Goal: Task Accomplishment & Management: Manage account settings

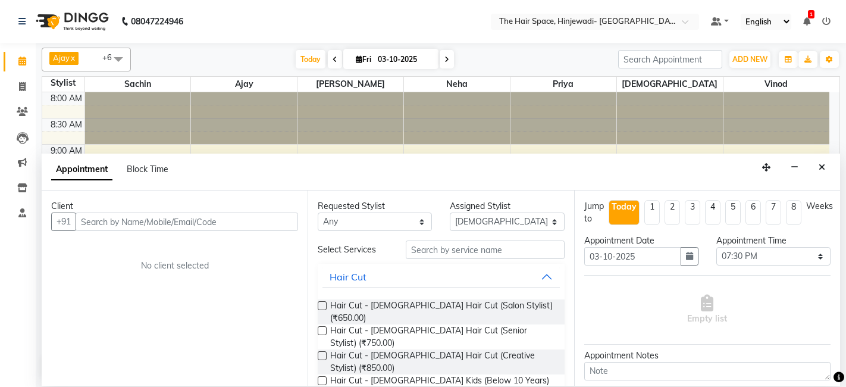
select select "84666"
select select "1170"
select select "tentative"
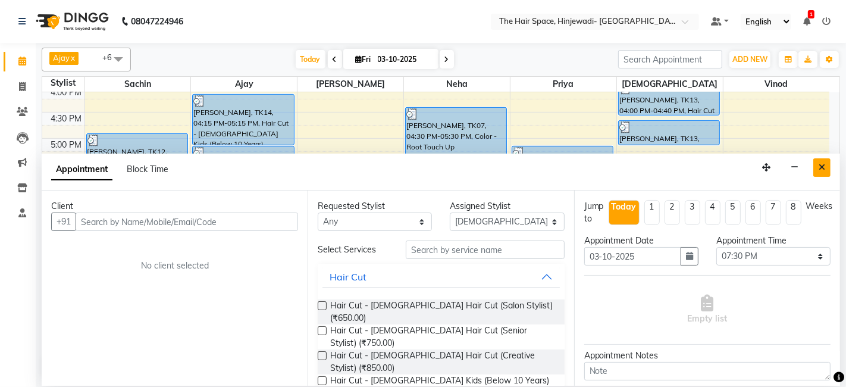
click at [819, 167] on icon "Close" at bounding box center [821, 167] width 7 height 8
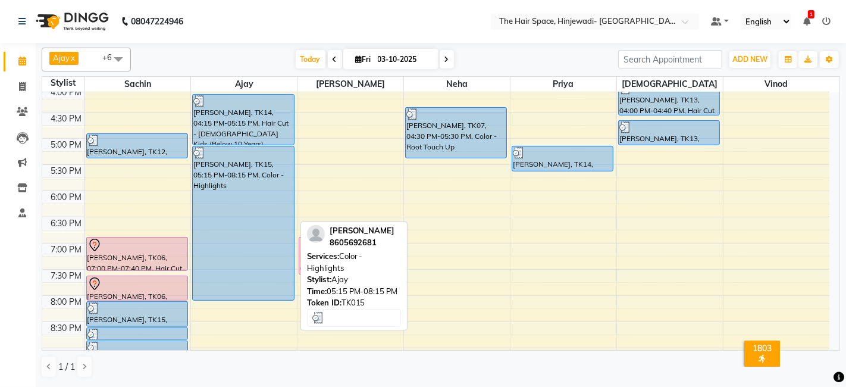
scroll to position [451, 0]
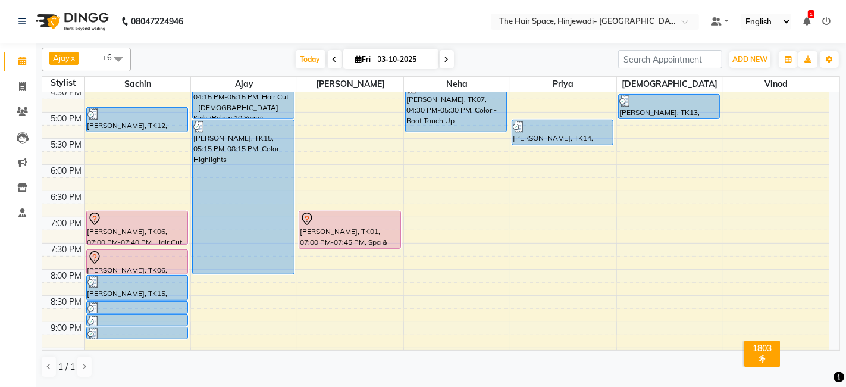
click at [296, 249] on div "8:00 AM 8:30 AM 9:00 AM 9:30 AM 10:00 AM 10:30 AM 11:00 AM 11:30 AM 12:00 PM 12…" at bounding box center [435, 33] width 787 height 784
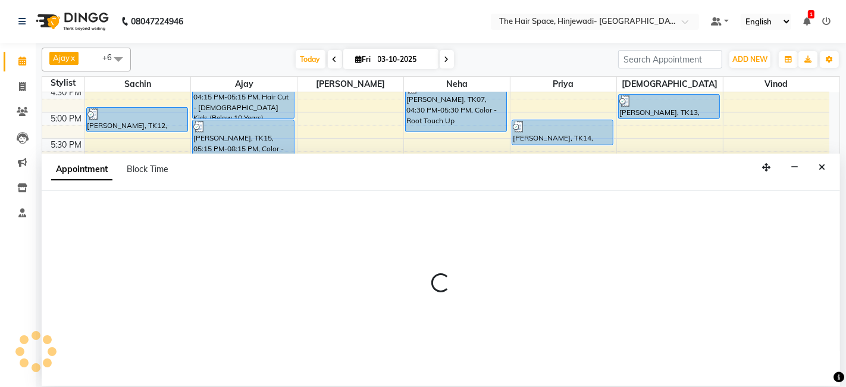
select select "52403"
select select "1185"
select select "tentative"
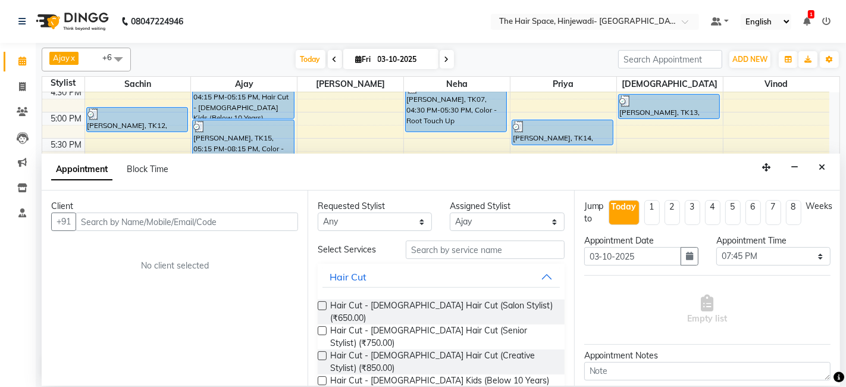
click at [194, 220] on input "text" at bounding box center [187, 221] width 222 height 18
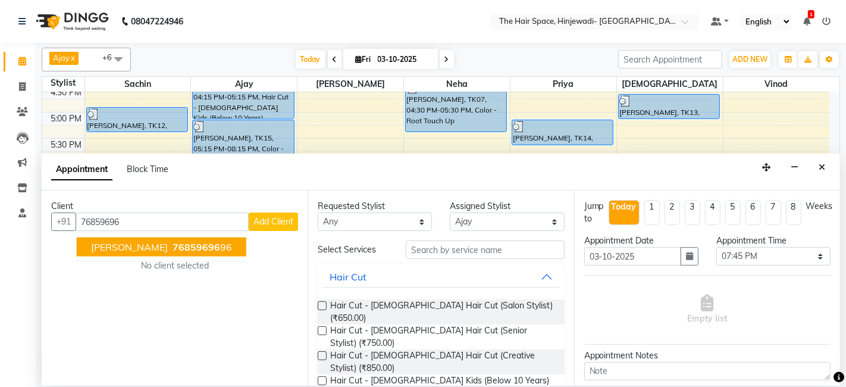
click at [139, 248] on span "[PERSON_NAME]" at bounding box center [129, 247] width 77 height 12
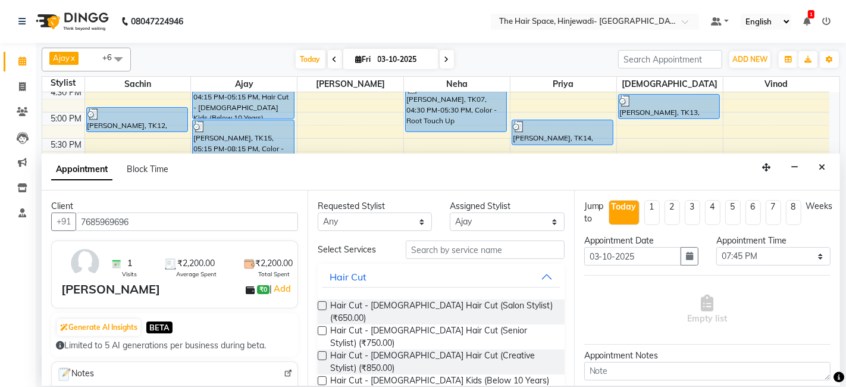
scroll to position [132, 0]
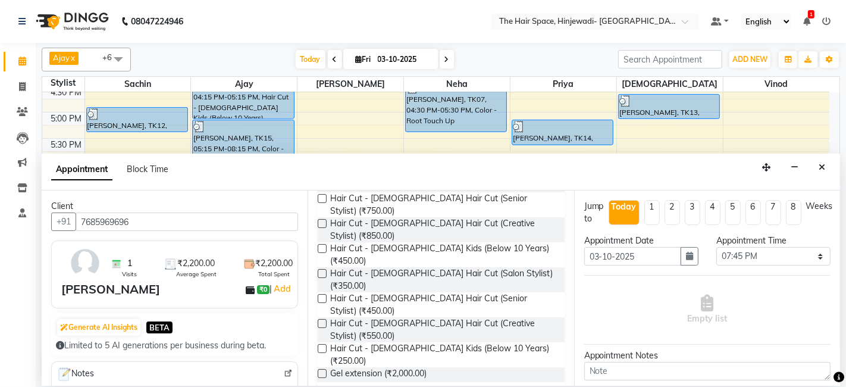
type input "7685969696"
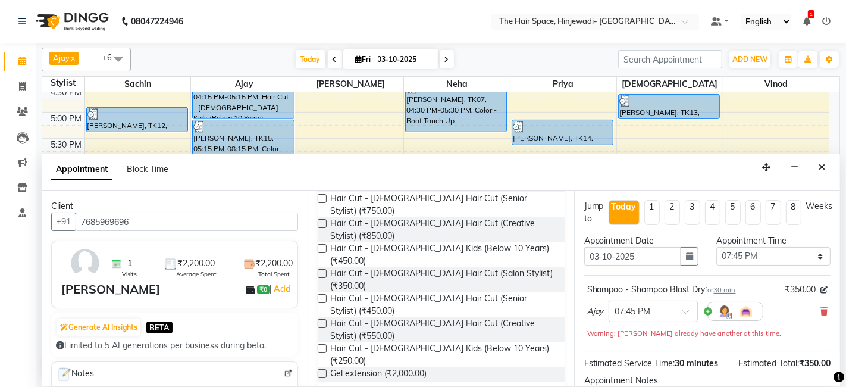
checkbox input "false"
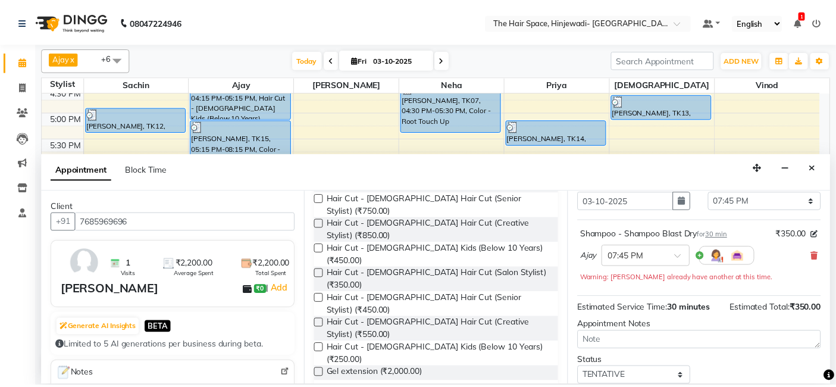
scroll to position [130, 0]
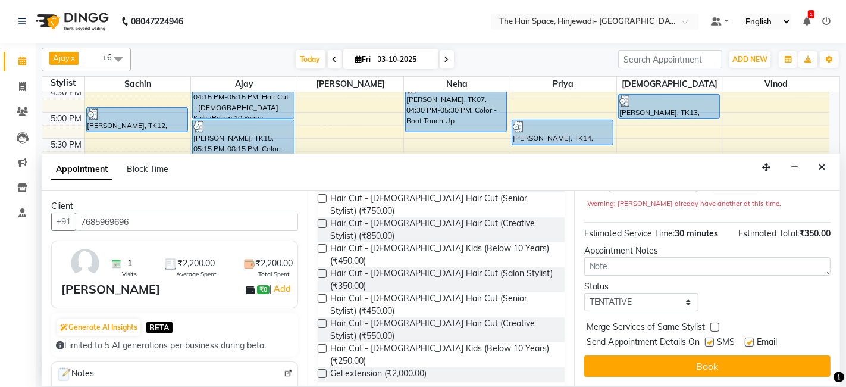
click at [711, 341] on label at bounding box center [709, 341] width 9 height 9
click at [711, 341] on input "checkbox" at bounding box center [709, 343] width 8 height 8
checkbox input "false"
click at [751, 338] on label at bounding box center [749, 341] width 9 height 9
click at [751, 339] on input "checkbox" at bounding box center [749, 343] width 8 height 8
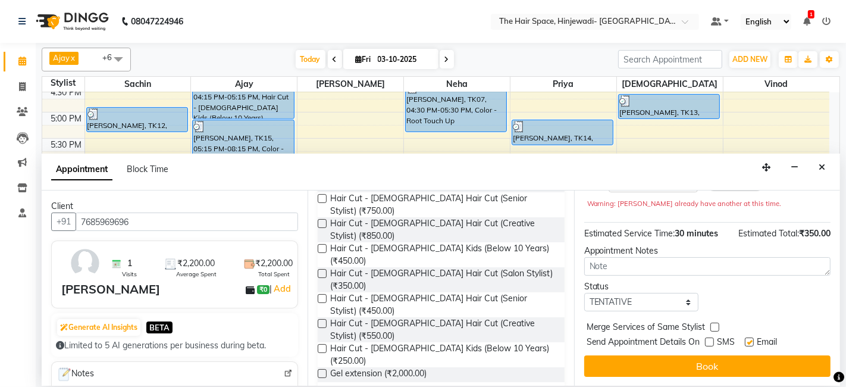
checkbox input "false"
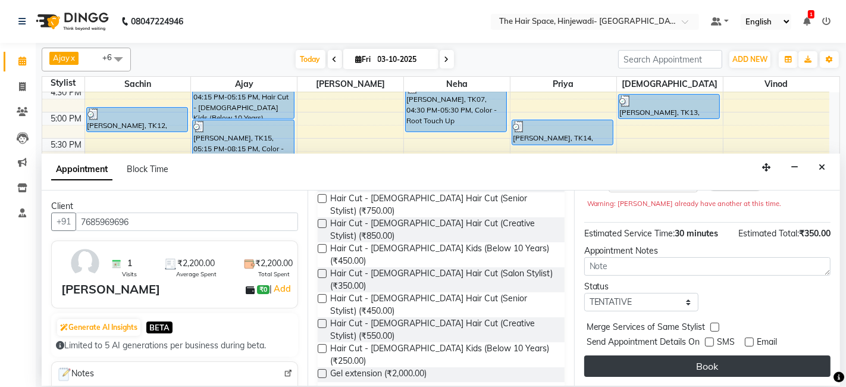
click at [747, 359] on button "Book" at bounding box center [707, 365] width 246 height 21
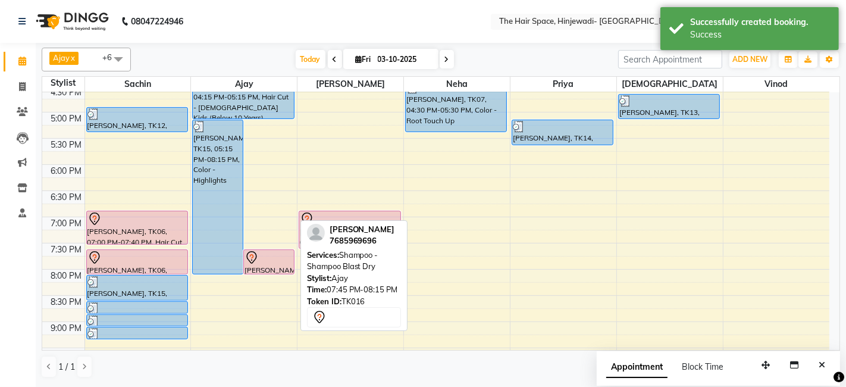
click at [260, 257] on div at bounding box center [268, 257] width 49 height 14
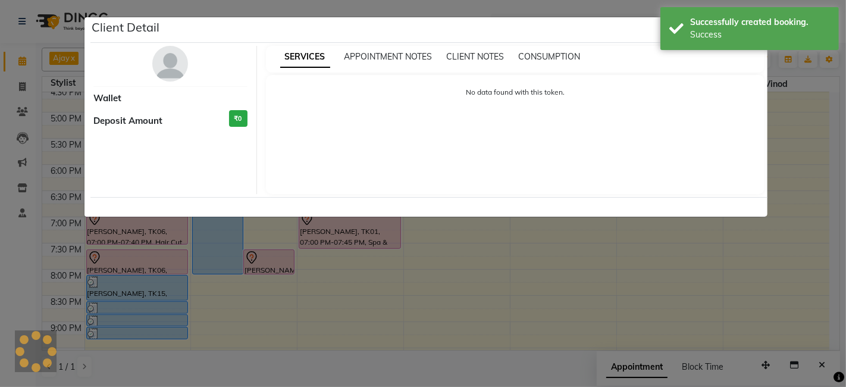
select select "7"
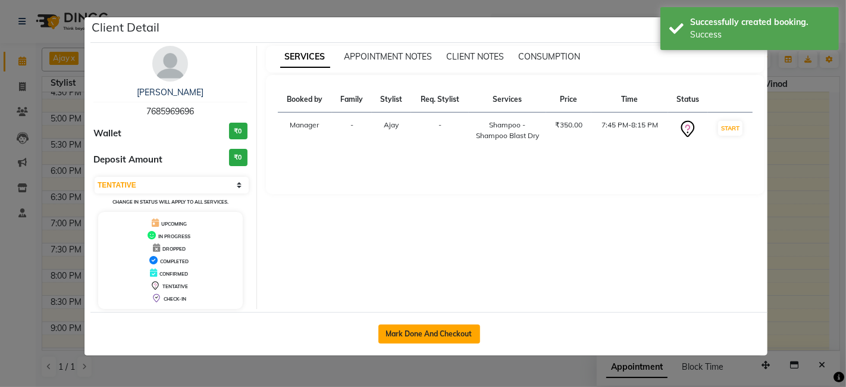
click at [417, 331] on button "Mark Done And Checkout" at bounding box center [429, 333] width 102 height 19
select select "6697"
select select "service"
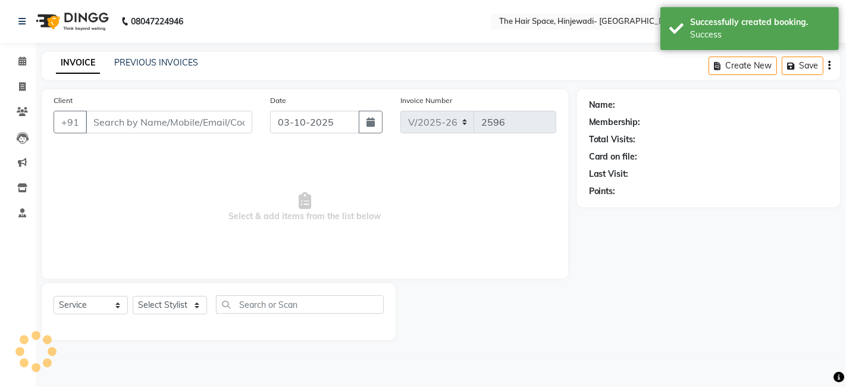
type input "7685969696"
select select "52403"
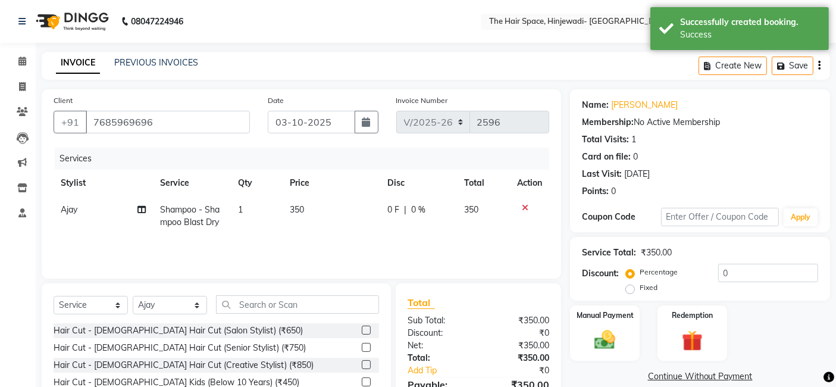
scroll to position [89, 0]
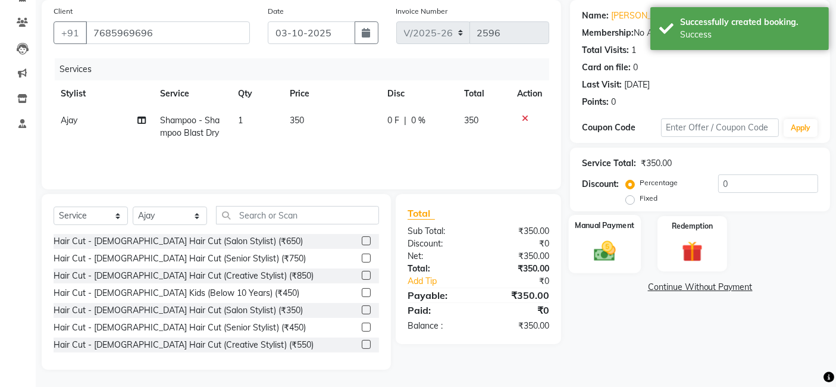
click at [586, 250] on div "Manual Payment" at bounding box center [605, 244] width 72 height 58
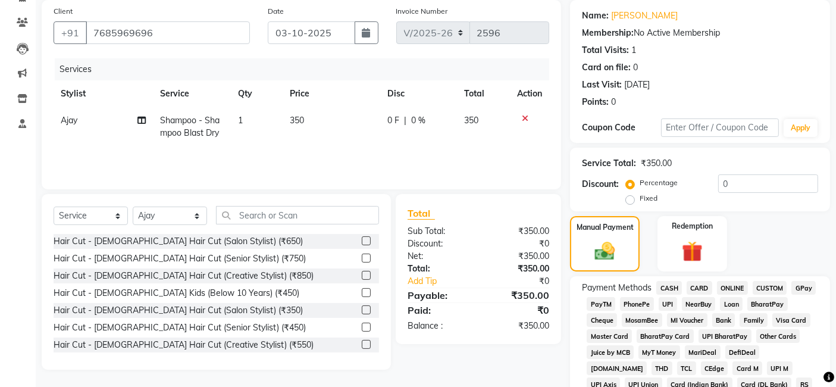
click at [799, 287] on span "GPay" at bounding box center [803, 288] width 24 height 14
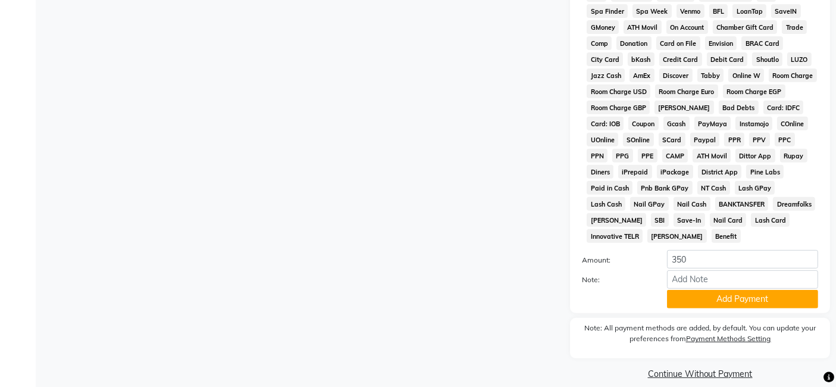
click at [729, 290] on button "Add Payment" at bounding box center [742, 299] width 151 height 18
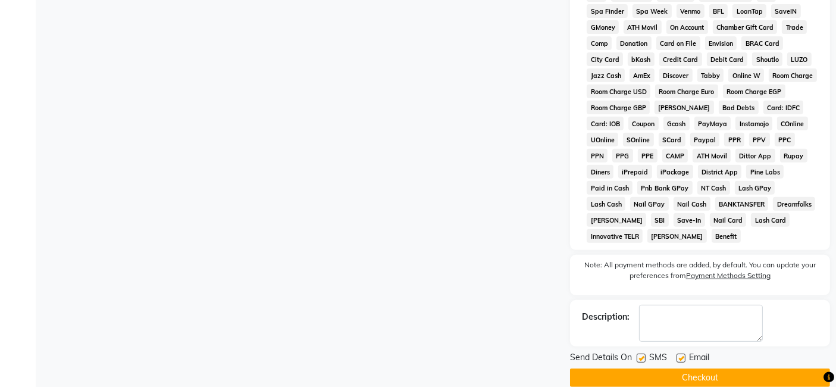
scroll to position [498, 0]
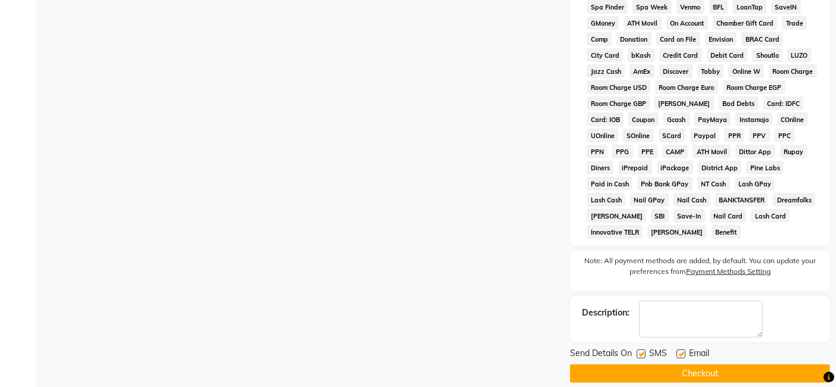
click at [639, 349] on label at bounding box center [640, 353] width 9 height 9
click at [639, 350] on input "checkbox" at bounding box center [640, 354] width 8 height 8
checkbox input "false"
click at [679, 349] on label at bounding box center [680, 353] width 9 height 9
click at [679, 350] on input "checkbox" at bounding box center [680, 354] width 8 height 8
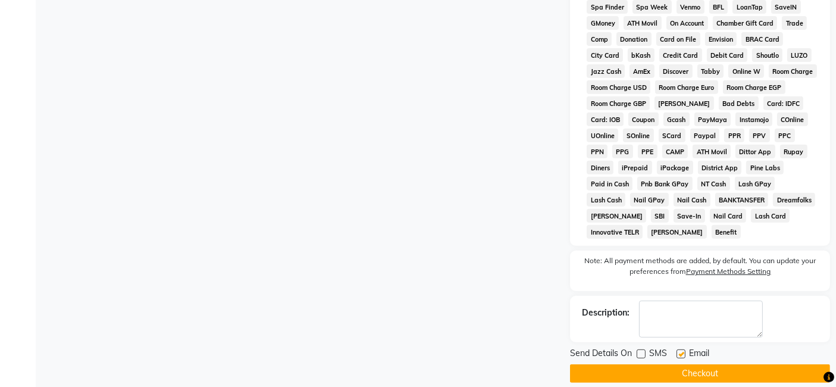
checkbox input "false"
click at [677, 364] on button "Checkout" at bounding box center [700, 373] width 260 height 18
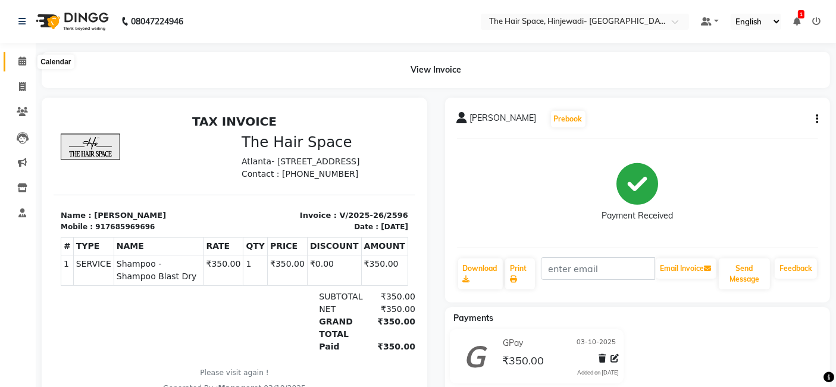
drag, startPoint x: 19, startPoint y: 62, endPoint x: 29, endPoint y: 68, distance: 11.5
click at [20, 62] on icon at bounding box center [22, 60] width 8 height 9
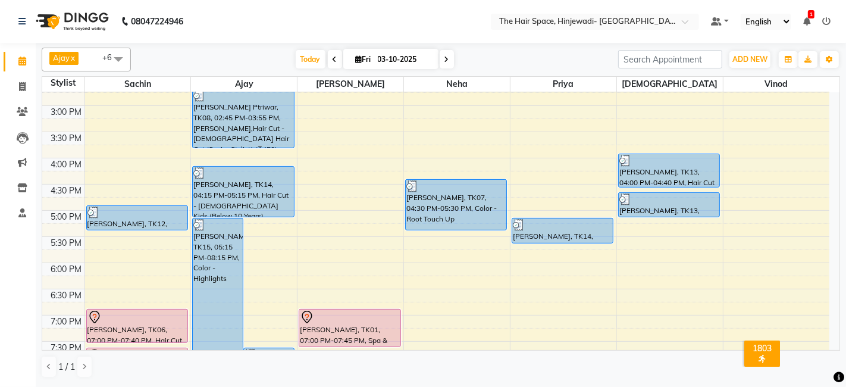
scroll to position [264, 0]
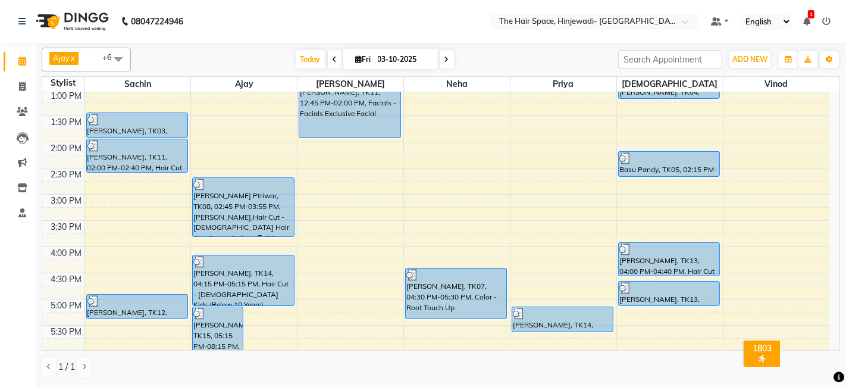
click at [763, 224] on div "8:00 AM 8:30 AM 9:00 AM 9:30 AM 10:00 AM 10:30 AM 11:00 AM 11:30 AM 12:00 PM 12…" at bounding box center [435, 220] width 787 height 784
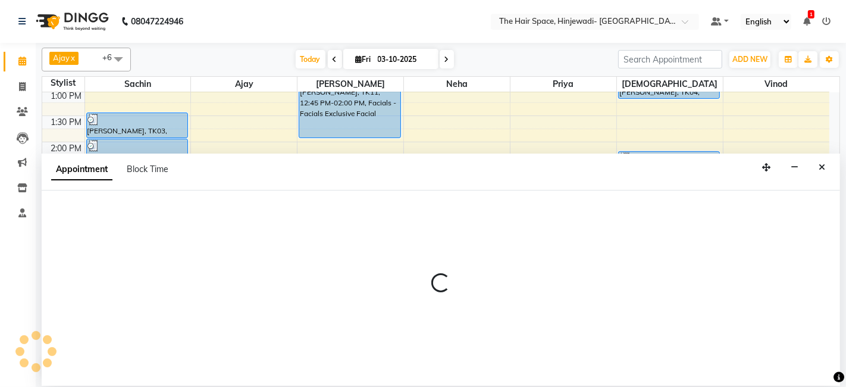
select select "84667"
select select "tentative"
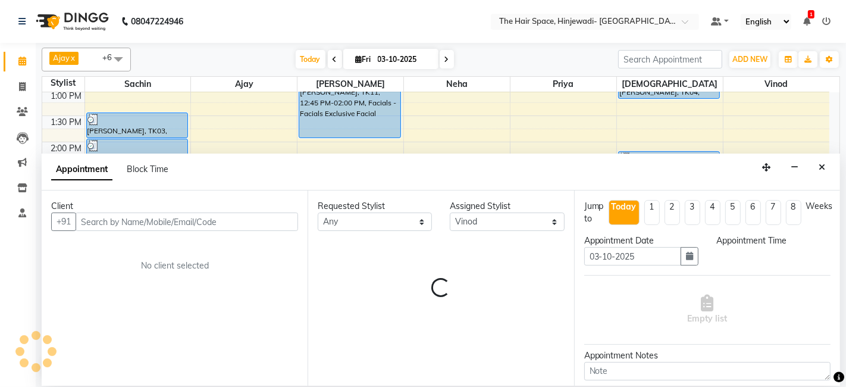
select select "930"
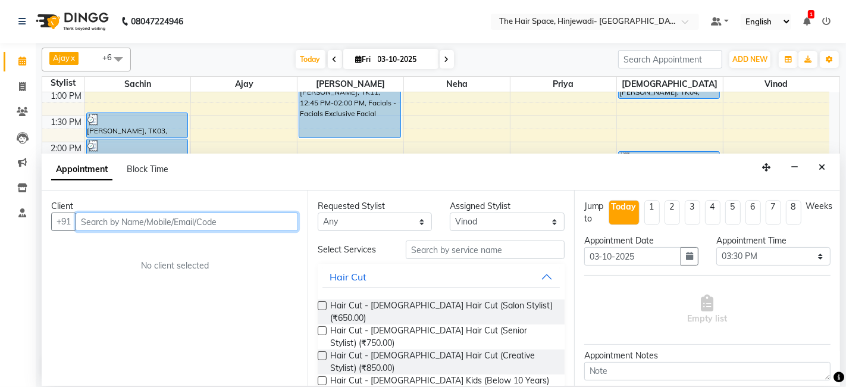
click at [178, 225] on input "text" at bounding box center [187, 221] width 222 height 18
type input "9561566137"
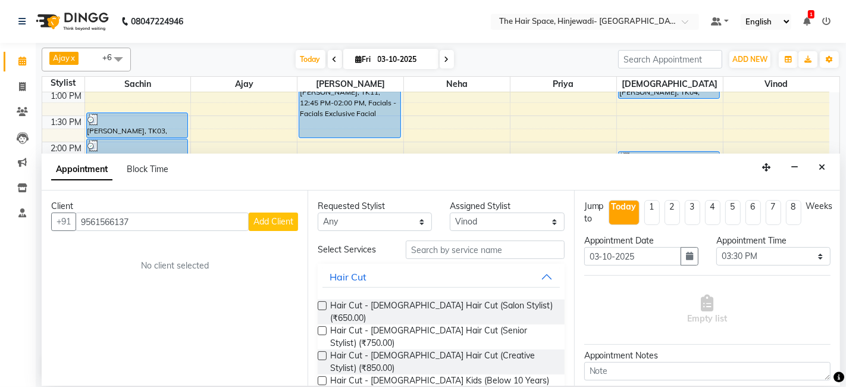
click at [270, 221] on span "Add Client" at bounding box center [273, 221] width 40 height 11
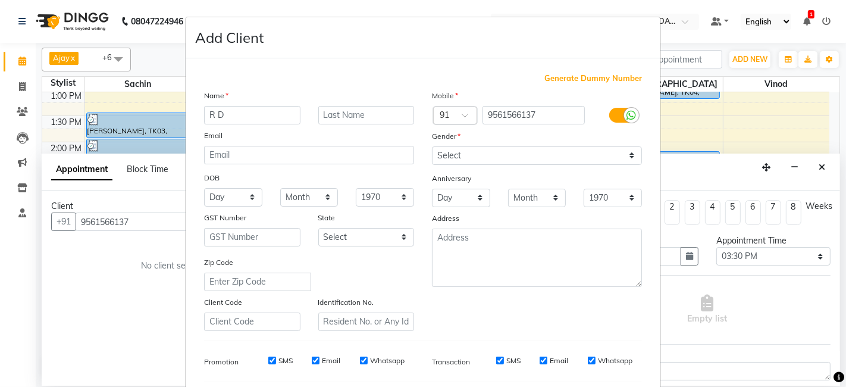
type input "R D"
click at [462, 157] on select "Select [DEMOGRAPHIC_DATA] [DEMOGRAPHIC_DATA] Other Prefer Not To Say" at bounding box center [537, 155] width 210 height 18
select select "[DEMOGRAPHIC_DATA]"
click at [432, 146] on select "Select [DEMOGRAPHIC_DATA] [DEMOGRAPHIC_DATA] Other Prefer Not To Say" at bounding box center [537, 155] width 210 height 18
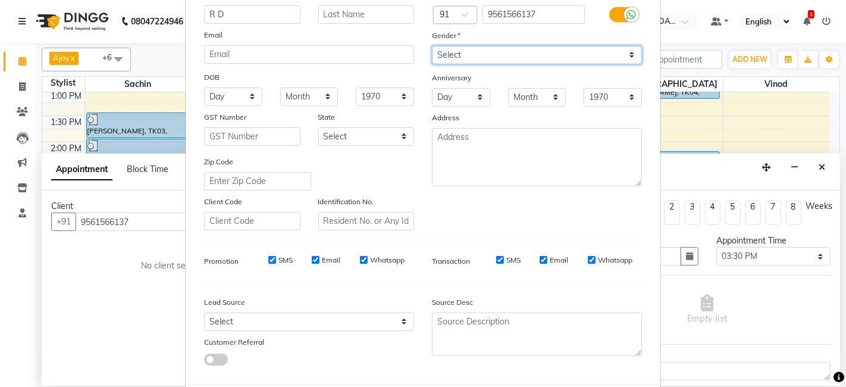
scroll to position [161, 0]
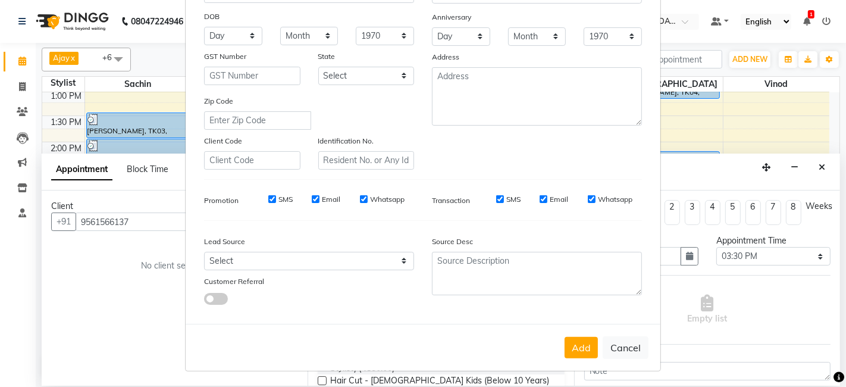
click at [582, 350] on button "Add" at bounding box center [580, 347] width 33 height 21
select select
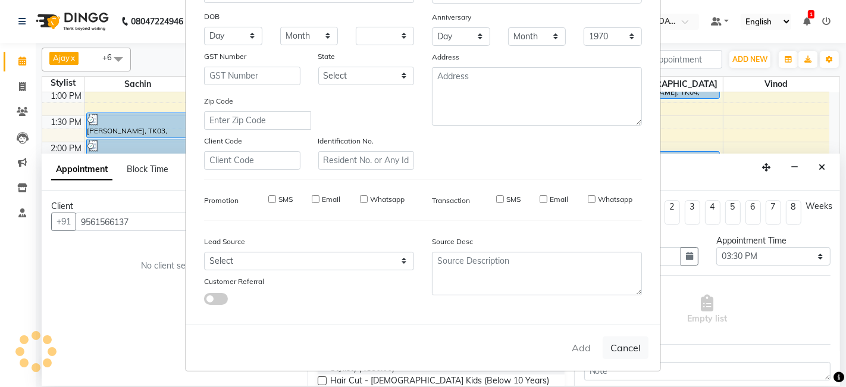
select select
checkbox input "false"
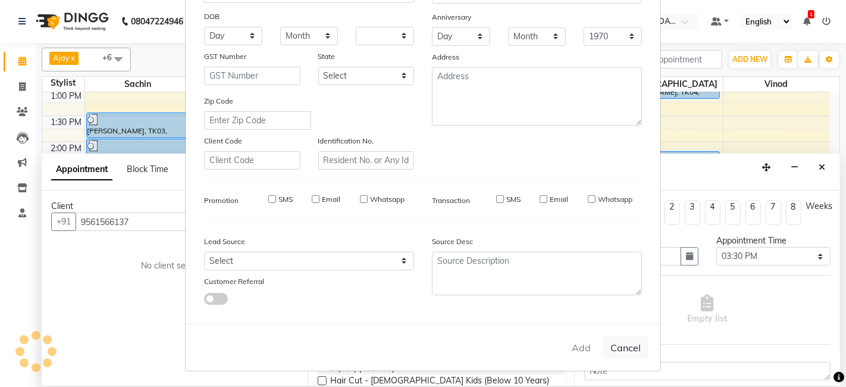
checkbox input "false"
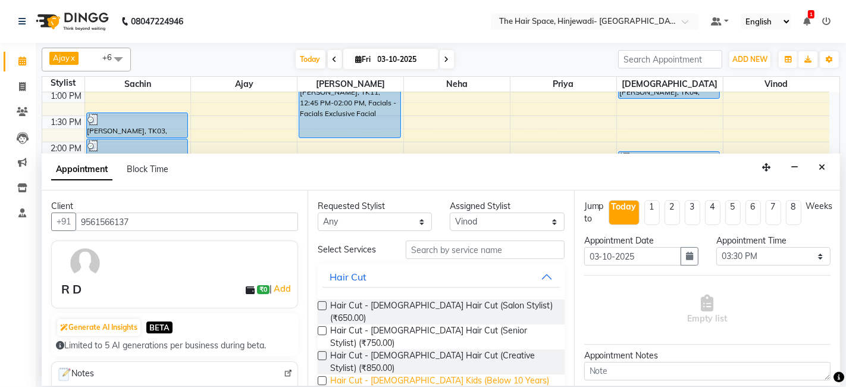
scroll to position [66, 0]
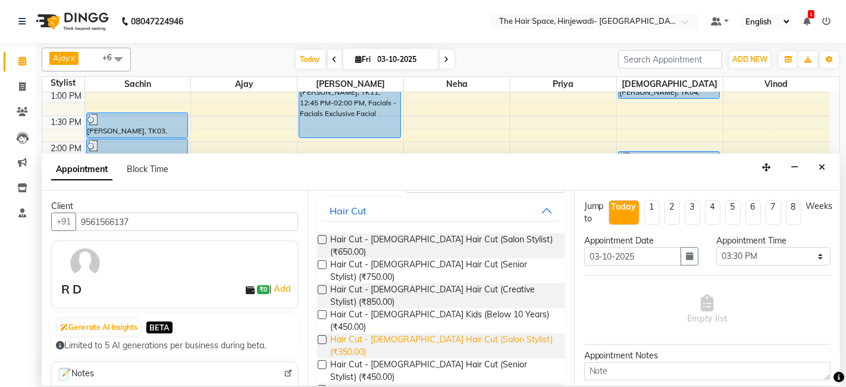
click at [399, 333] on span "Hair Cut - [DEMOGRAPHIC_DATA] Hair Cut (Salon Stylist) (₹350.00)" at bounding box center [442, 345] width 224 height 25
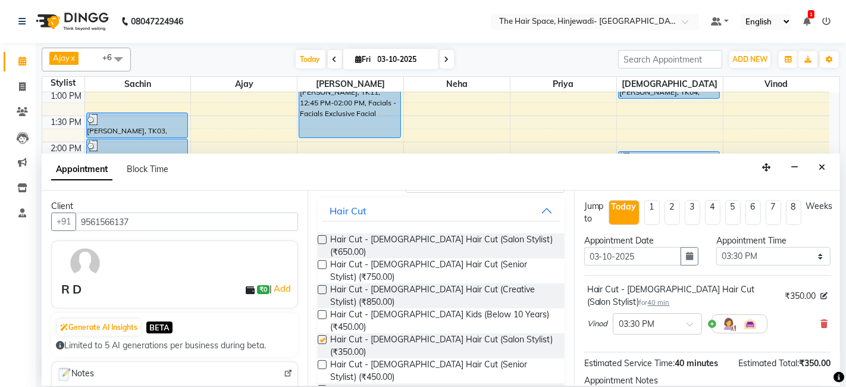
checkbox input "false"
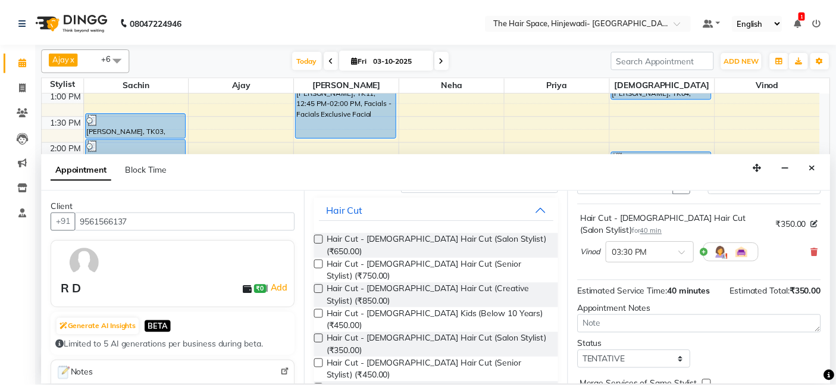
scroll to position [117, 0]
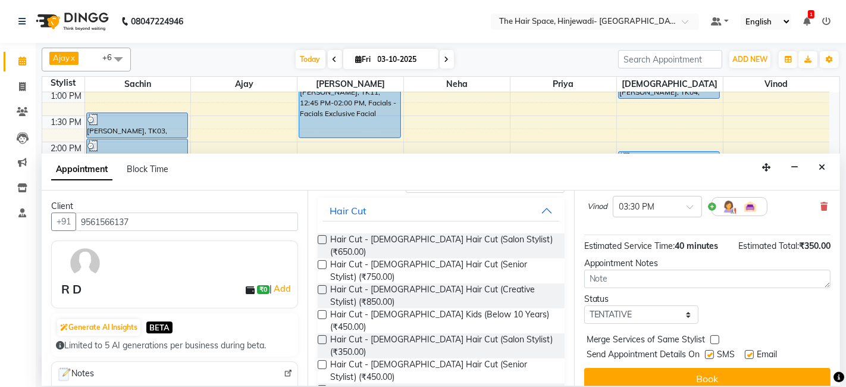
click at [710, 350] on label at bounding box center [709, 354] width 9 height 9
click at [710, 351] on input "checkbox" at bounding box center [709, 355] width 8 height 8
checkbox input "false"
click at [748, 350] on label at bounding box center [749, 354] width 9 height 9
click at [748, 351] on input "checkbox" at bounding box center [749, 355] width 8 height 8
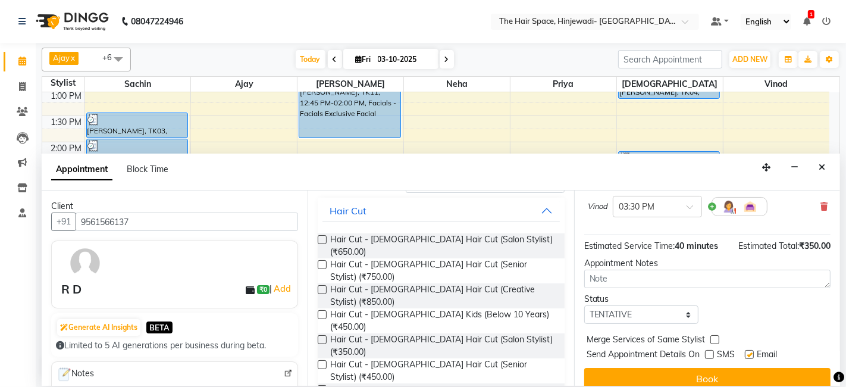
checkbox input "false"
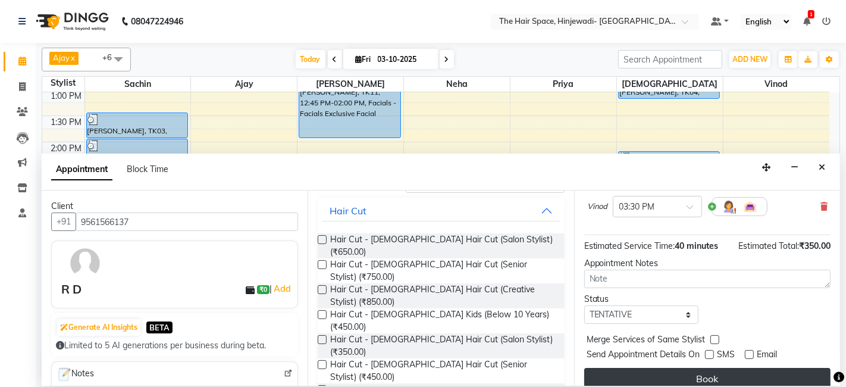
click at [735, 368] on button "Book" at bounding box center [707, 378] width 246 height 21
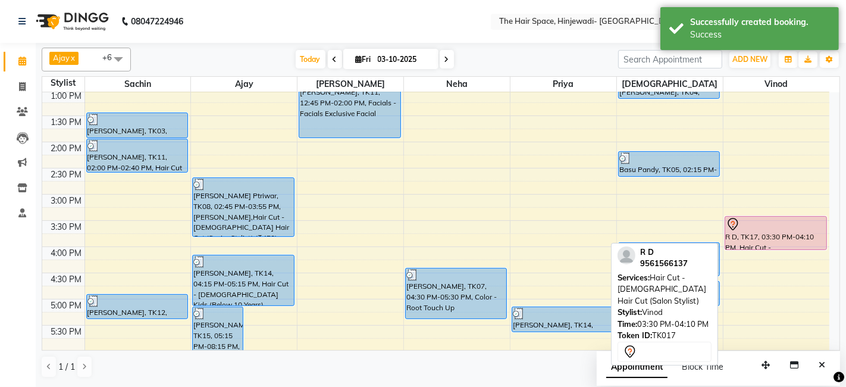
click at [796, 222] on div at bounding box center [776, 224] width 100 height 14
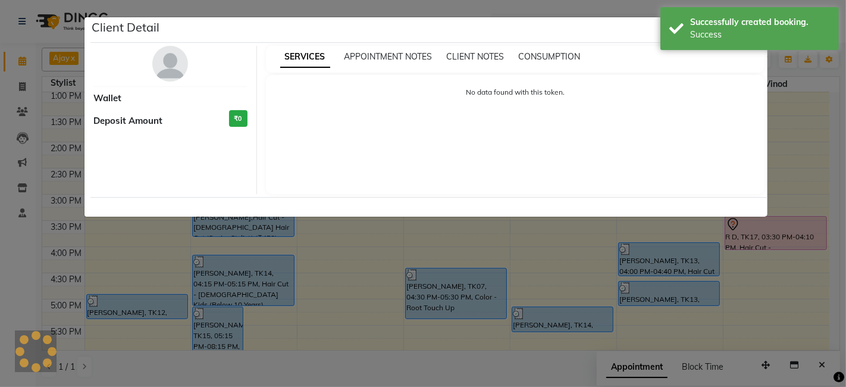
select select "7"
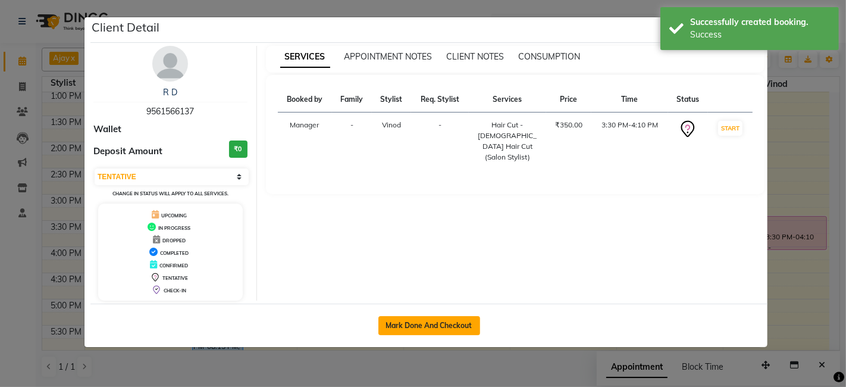
click at [426, 318] on button "Mark Done And Checkout" at bounding box center [429, 325] width 102 height 19
select select "service"
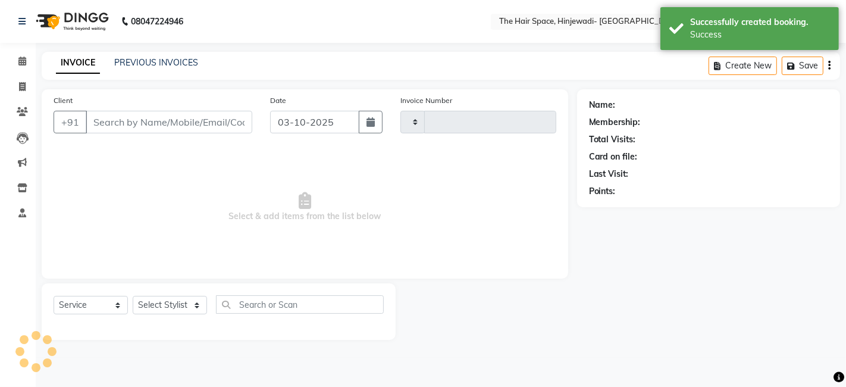
type input "2597"
select select "6697"
type input "9561566137"
select select "84667"
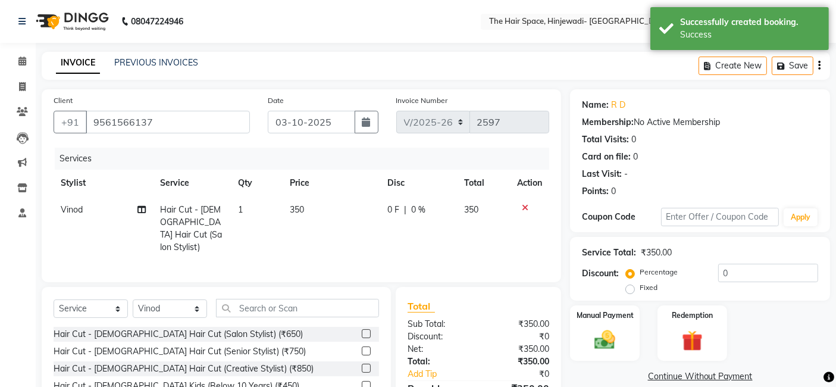
click at [303, 206] on span "350" at bounding box center [297, 209] width 14 height 11
select select "84667"
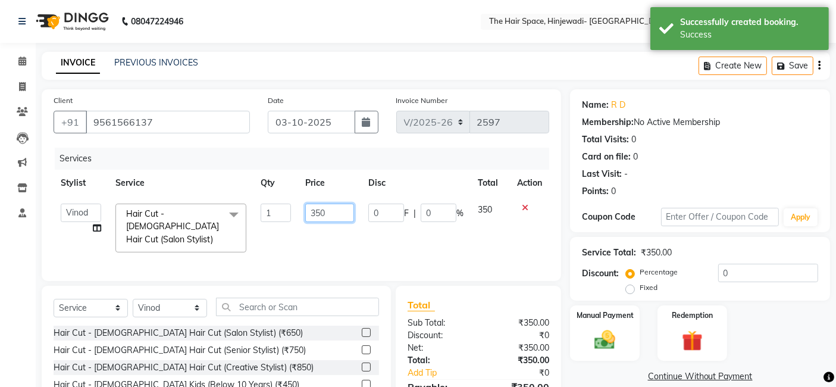
click at [349, 211] on input "350" at bounding box center [329, 212] width 49 height 18
type input "3"
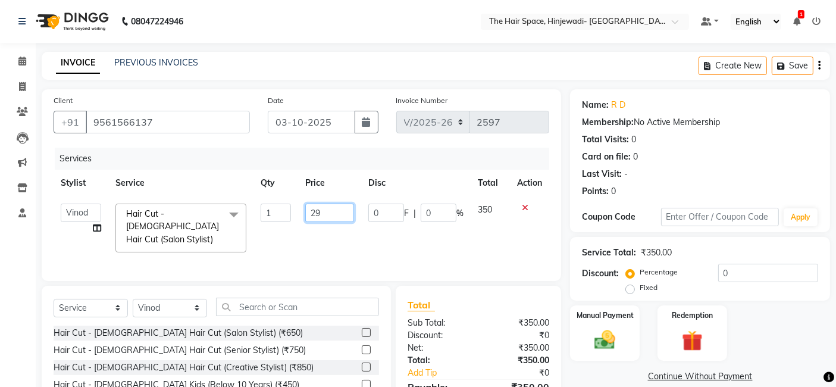
type input "299"
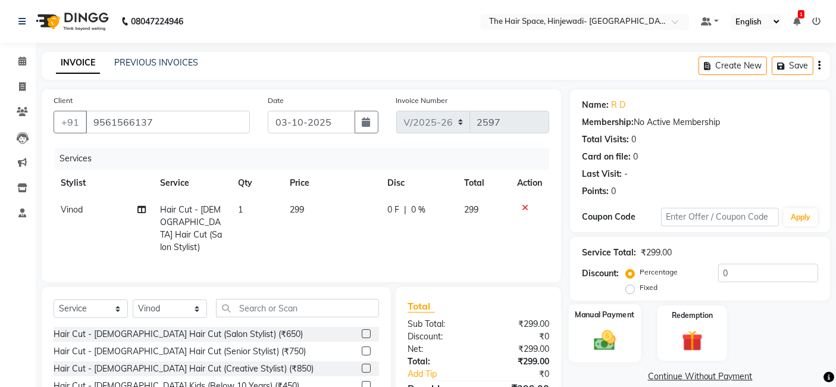
click at [602, 328] on img at bounding box center [605, 339] width 36 height 25
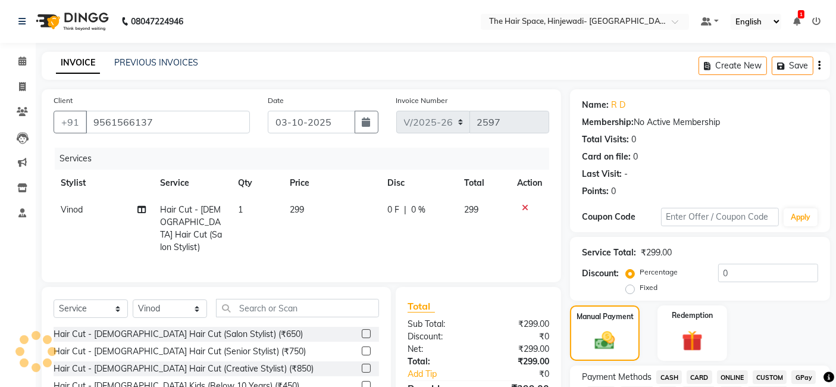
scroll to position [264, 0]
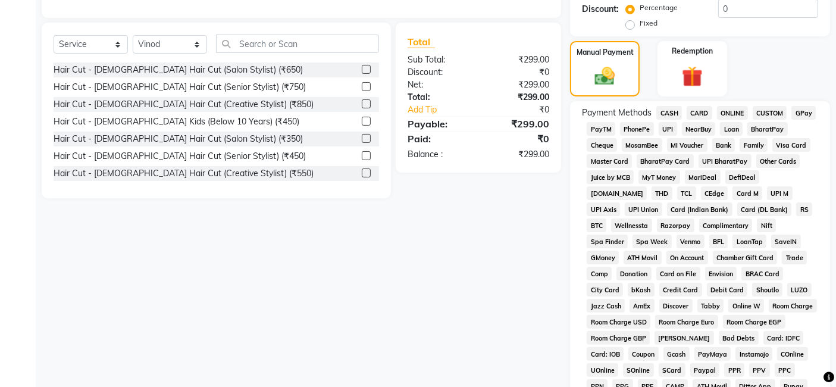
click at [802, 114] on span "GPay" at bounding box center [803, 113] width 24 height 14
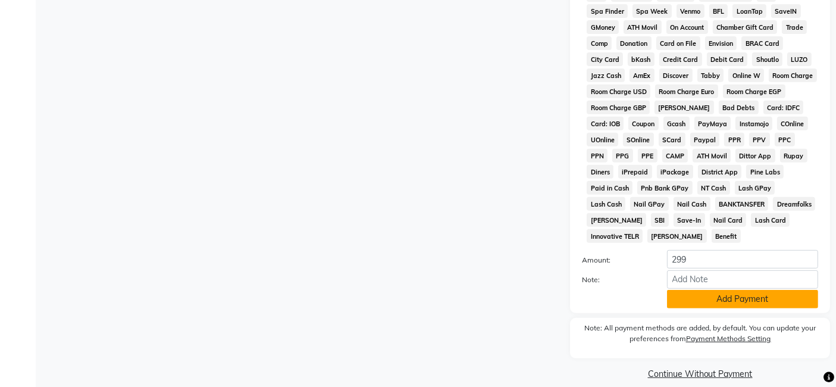
click at [701, 290] on button "Add Payment" at bounding box center [742, 299] width 151 height 18
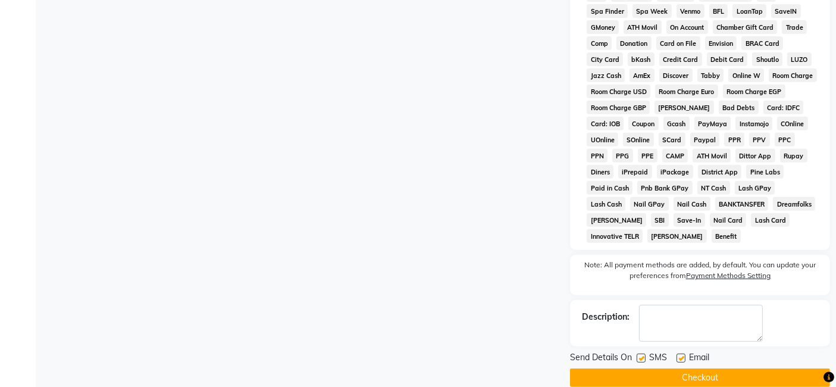
scroll to position [498, 0]
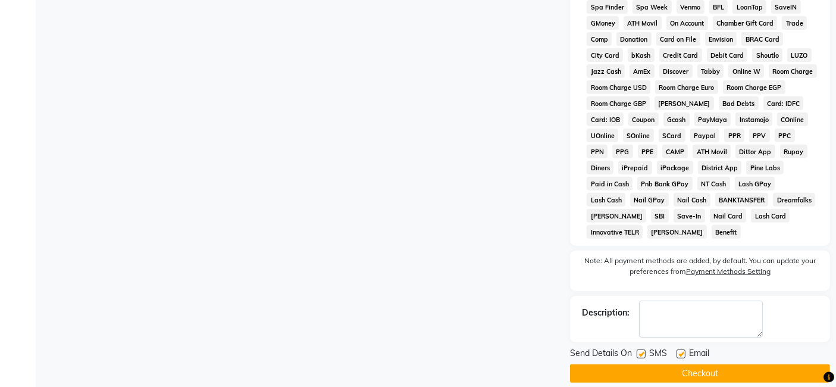
drag, startPoint x: 638, startPoint y: 339, endPoint x: 670, endPoint y: 351, distance: 33.9
click at [639, 349] on label at bounding box center [640, 353] width 9 height 9
click at [639, 350] on input "checkbox" at bounding box center [640, 354] width 8 height 8
checkbox input "false"
drag, startPoint x: 679, startPoint y: 341, endPoint x: 680, endPoint y: 368, distance: 26.8
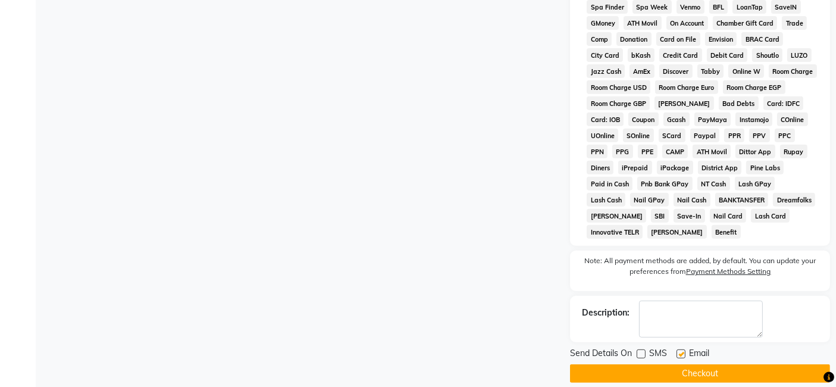
click at [679, 349] on label at bounding box center [680, 353] width 9 height 9
click at [679, 350] on input "checkbox" at bounding box center [680, 354] width 8 height 8
checkbox input "false"
click at [679, 364] on button "Checkout" at bounding box center [700, 373] width 260 height 18
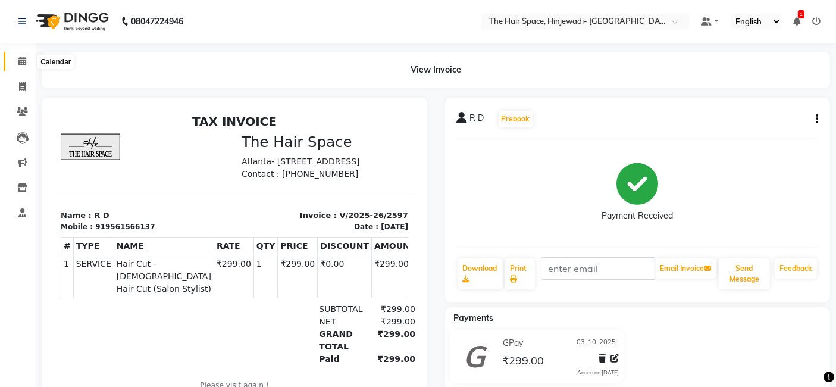
click at [19, 61] on icon at bounding box center [22, 60] width 8 height 9
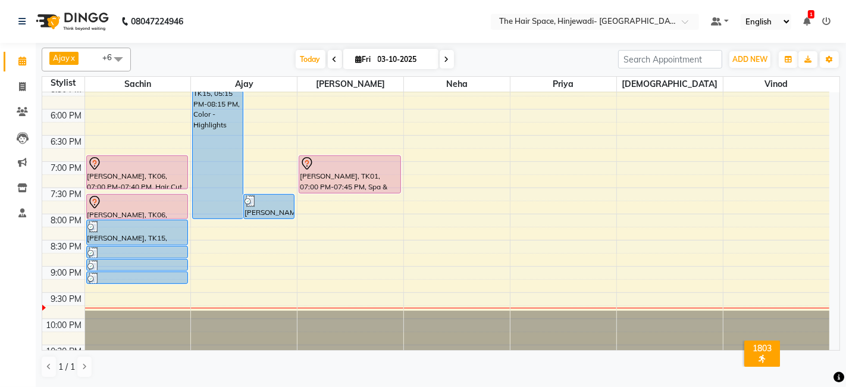
scroll to position [517, 0]
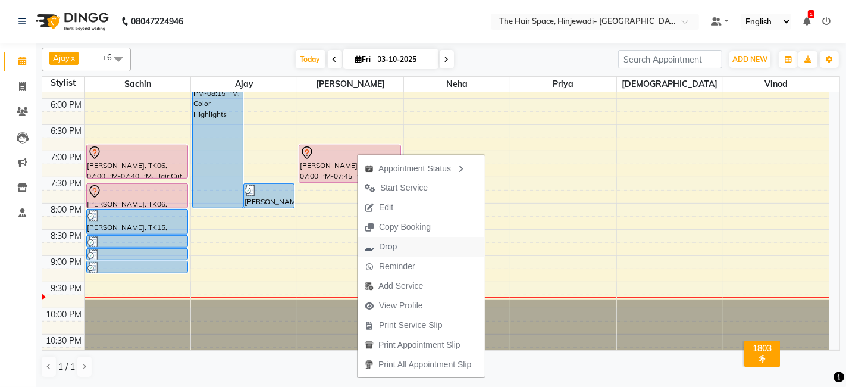
click at [386, 245] on span "Drop" at bounding box center [388, 246] width 18 height 12
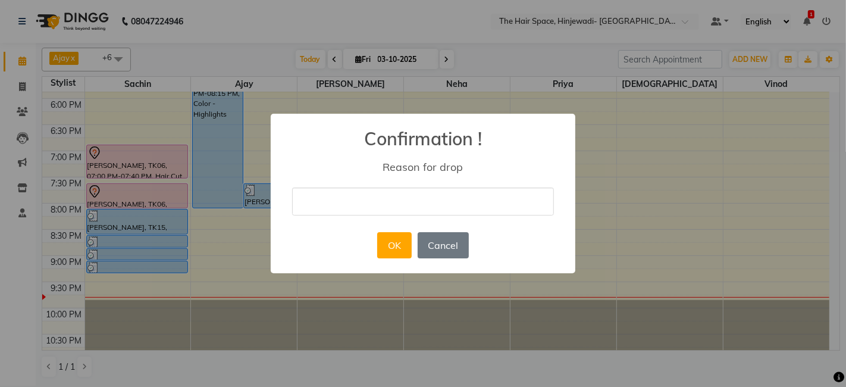
click at [365, 203] on input "text" at bounding box center [423, 201] width 262 height 28
type input "next week"
click at [398, 247] on button "OK" at bounding box center [394, 245] width 34 height 26
